Goal: Task Accomplishment & Management: Manage account settings

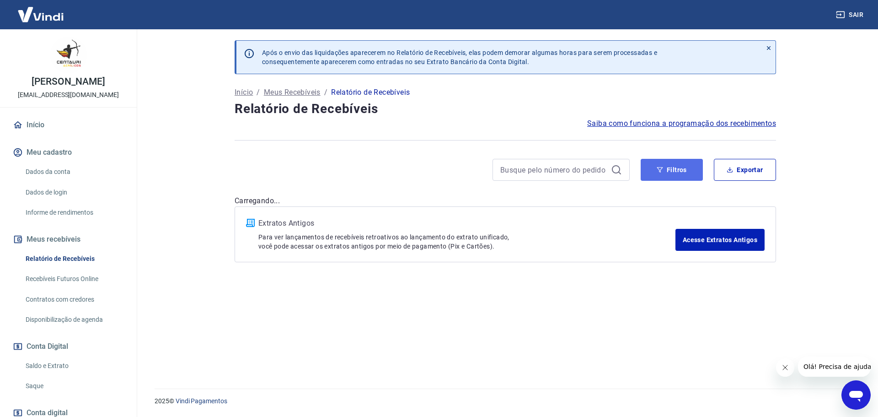
click at [660, 175] on button "Filtros" at bounding box center [672, 170] width 62 height 22
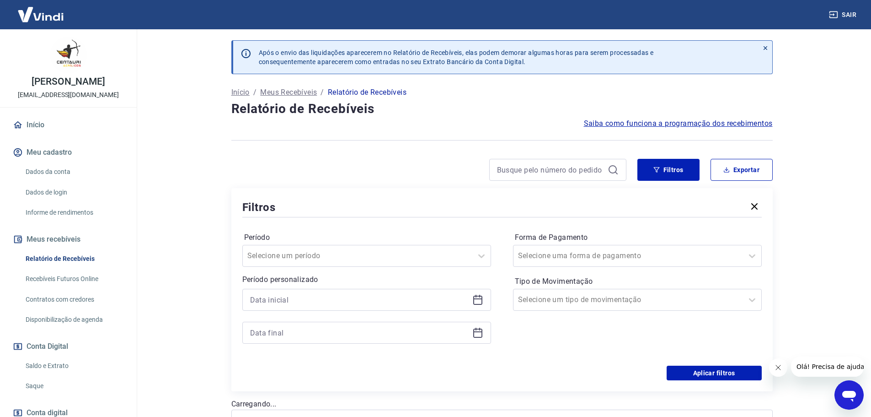
click at [476, 300] on icon at bounding box center [477, 299] width 11 height 11
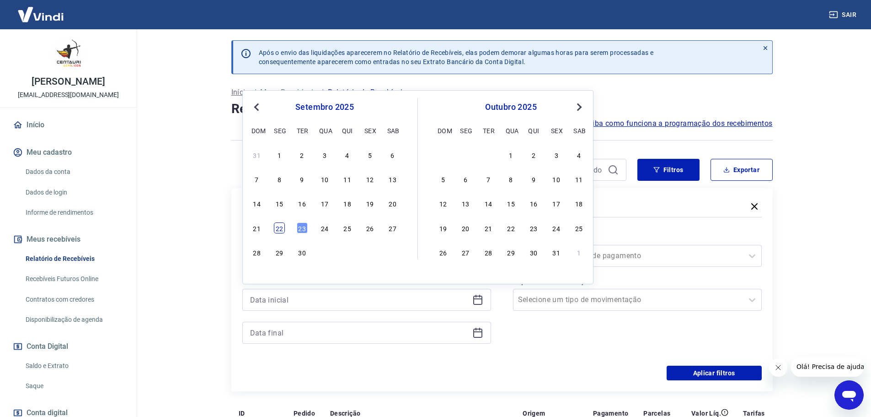
click at [277, 229] on div "22" at bounding box center [279, 227] width 11 height 11
type input "[DATE]"
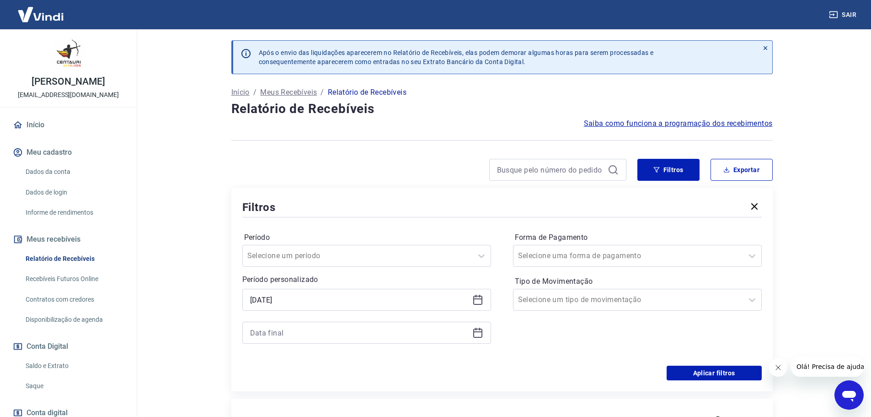
click at [481, 332] on icon at bounding box center [477, 332] width 11 height 11
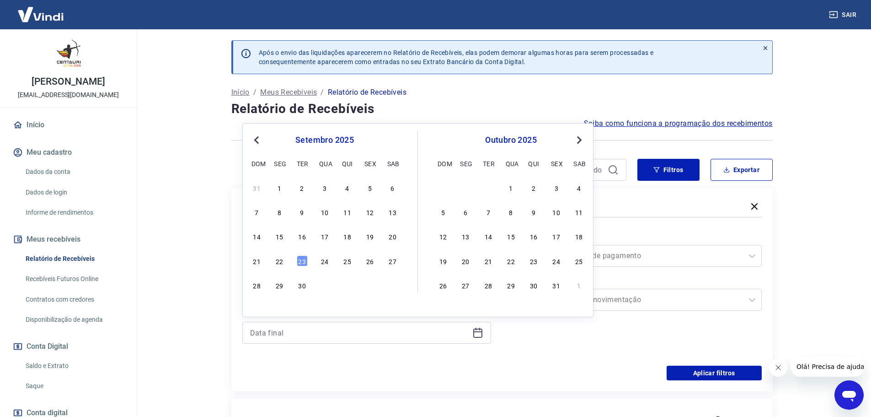
click at [300, 261] on div "23" at bounding box center [302, 260] width 11 height 11
type input "[DATE]"
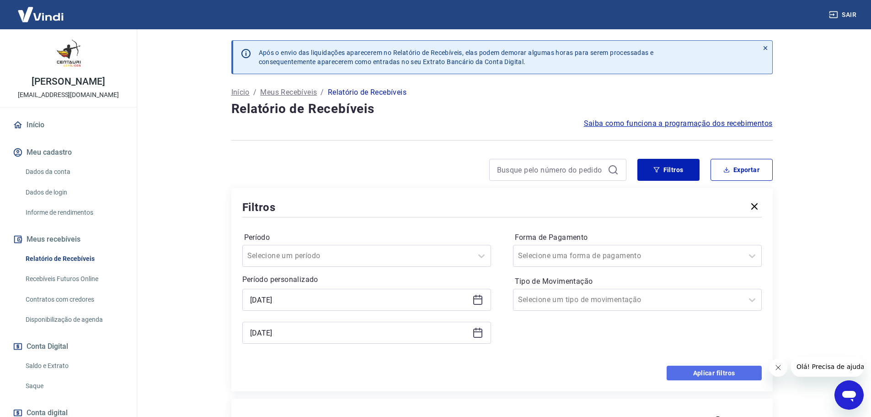
click at [713, 370] on button "Aplicar filtros" at bounding box center [714, 372] width 95 height 15
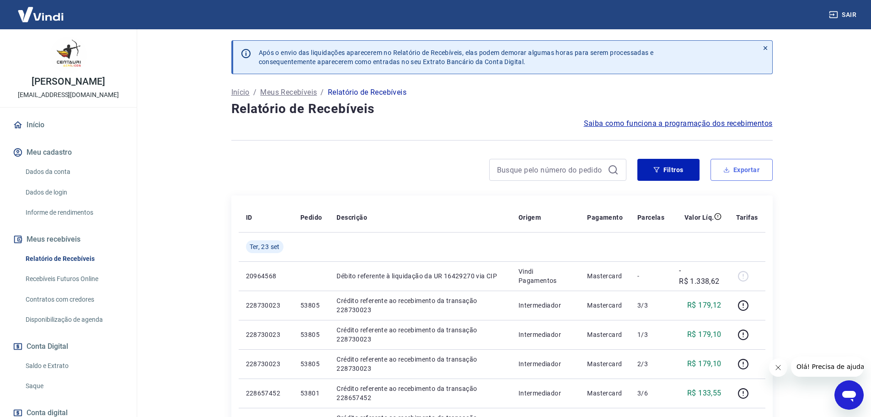
click at [745, 176] on button "Exportar" at bounding box center [742, 170] width 62 height 22
type input "[DATE]"
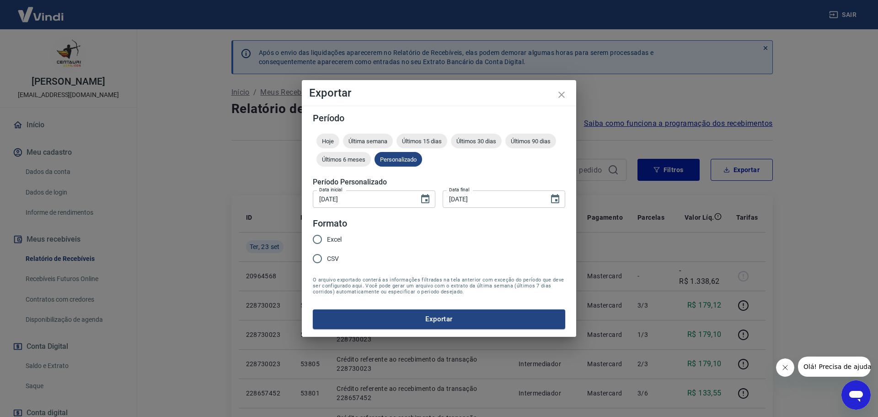
click at [324, 256] on input "CSV" at bounding box center [317, 258] width 19 height 19
radio input "true"
click at [388, 312] on button "Exportar" at bounding box center [439, 318] width 252 height 19
